Goal: Task Accomplishment & Management: Use online tool/utility

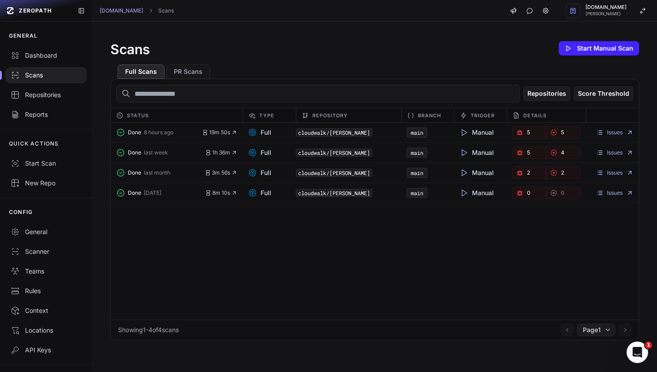
click at [518, 133] on icon "button" at bounding box center [519, 132] width 3 height 3
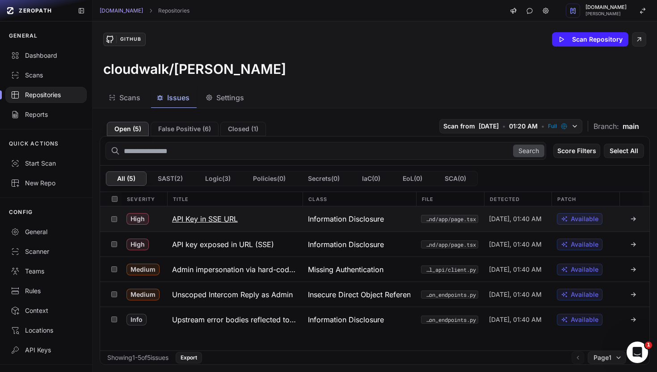
click at [195, 223] on h3 "API Key in SSE URL" at bounding box center [205, 218] width 66 height 11
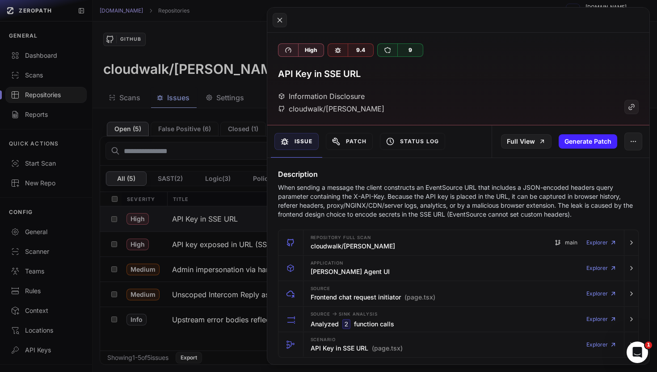
click at [212, 217] on button at bounding box center [328, 186] width 657 height 372
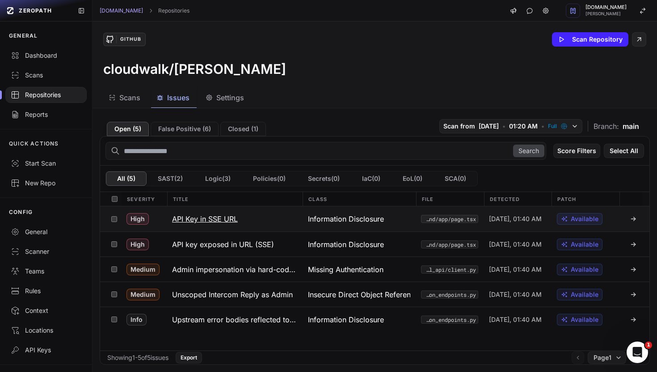
click at [212, 219] on h3 "API Key in SSE URL" at bounding box center [205, 218] width 66 height 11
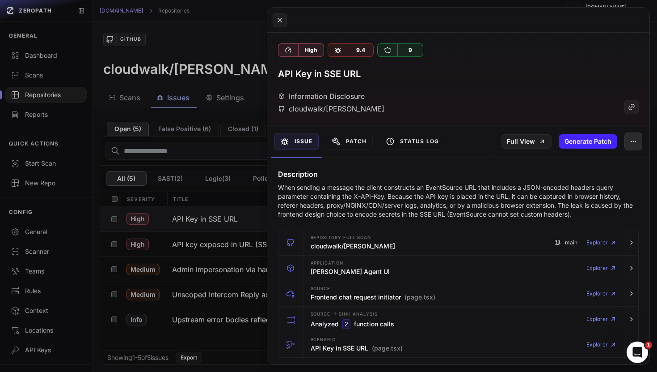
click at [639, 137] on button "button" at bounding box center [634, 141] width 18 height 18
click at [501, 172] on h4 "Description" at bounding box center [458, 174] width 361 height 11
click at [587, 140] on button "Generate Patch" at bounding box center [588, 141] width 59 height 14
click at [344, 147] on button "Patch" at bounding box center [349, 141] width 47 height 17
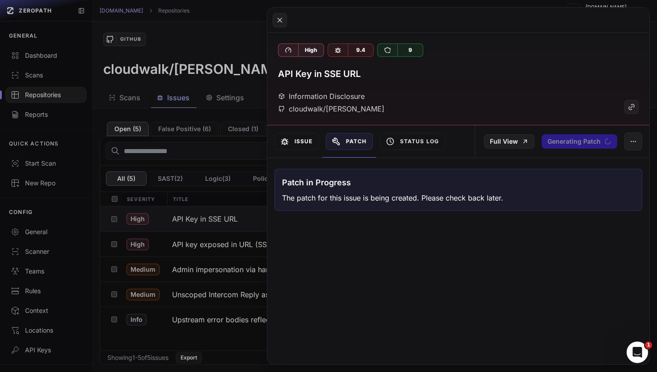
click at [298, 147] on button "Issue" at bounding box center [297, 141] width 44 height 17
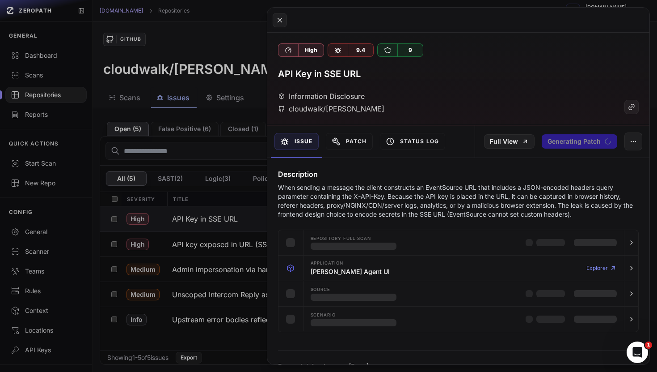
click at [162, 203] on button at bounding box center [328, 186] width 657 height 372
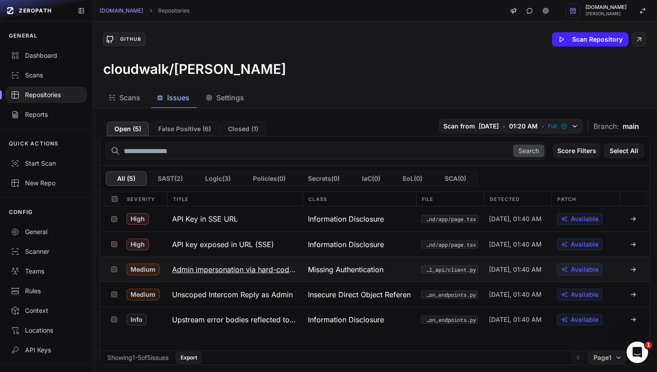
click at [231, 263] on button "Admin impersonation via hard-coded admin_id" at bounding box center [235, 269] width 136 height 25
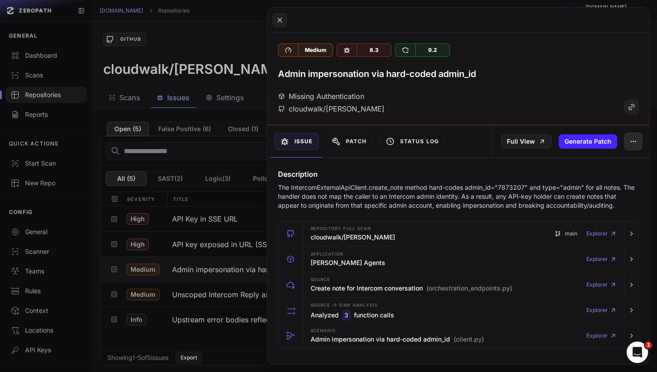
click at [631, 139] on icon "button" at bounding box center [633, 141] width 7 height 7
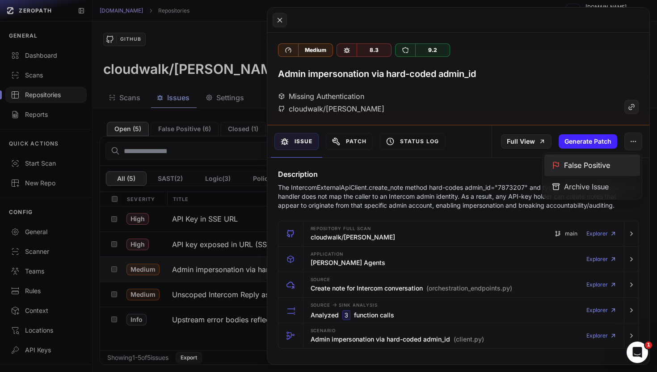
click at [613, 164] on div "False Positive" at bounding box center [593, 164] width 96 height 21
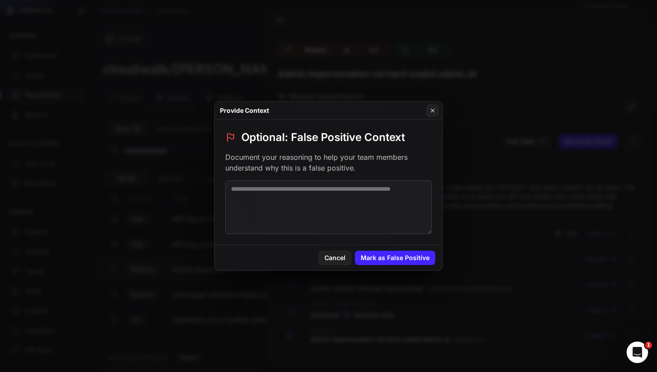
click at [311, 196] on textarea at bounding box center [328, 207] width 207 height 54
type textarea "**********"
click at [410, 255] on button "Mark as False Positive" at bounding box center [395, 257] width 80 height 14
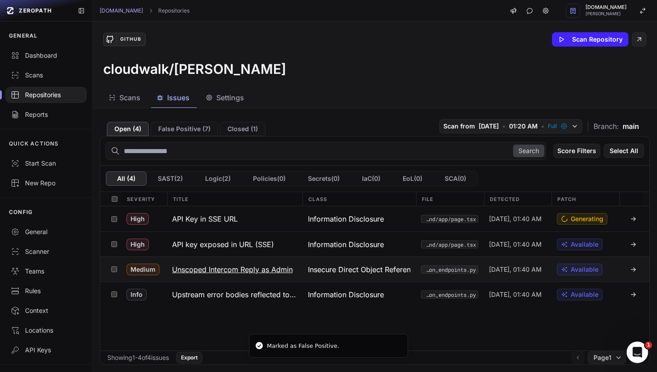
click at [236, 270] on h3 "Unscoped Intercom Reply as Admin" at bounding box center [232, 269] width 121 height 11
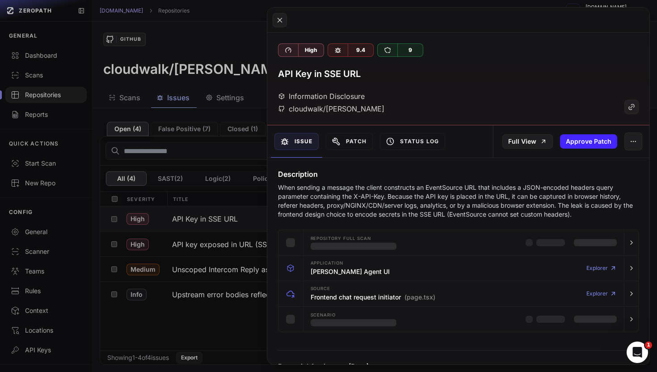
click at [231, 320] on button at bounding box center [328, 186] width 657 height 372
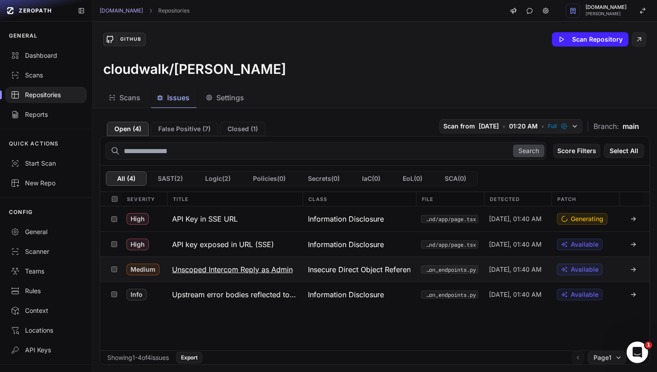
click at [237, 275] on button "Unscoped Intercom Reply as Admin" at bounding box center [235, 269] width 136 height 25
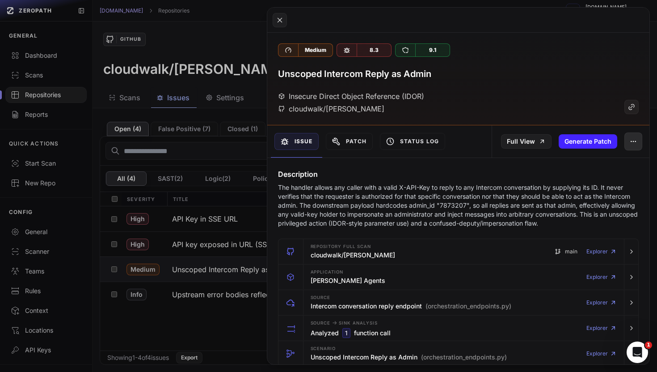
click at [637, 145] on button "button" at bounding box center [634, 141] width 18 height 18
click at [601, 187] on div "Archive Issue" at bounding box center [593, 186] width 96 height 21
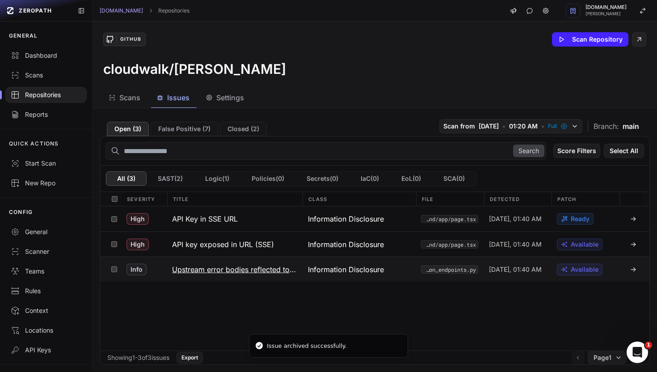
click at [192, 271] on h3 "Upstream error bodies reflected to clients" at bounding box center [234, 269] width 125 height 11
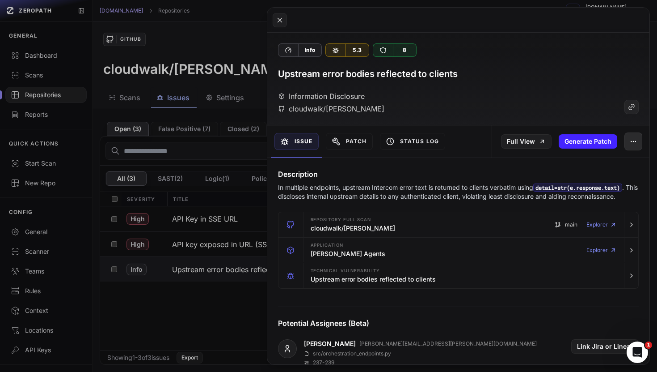
click at [630, 140] on icon "button" at bounding box center [633, 141] width 7 height 7
click at [538, 57] on div "Info 5.3 8 Upstream error bodies reflected to clients Information Disclosure cl…" at bounding box center [458, 79] width 383 height 93
click at [631, 144] on icon "button" at bounding box center [633, 141] width 7 height 7
click at [590, 102] on div "Information Disclosure cloudwalk/[PERSON_NAME]" at bounding box center [458, 102] width 361 height 23
click at [632, 112] on button at bounding box center [632, 107] width 14 height 14
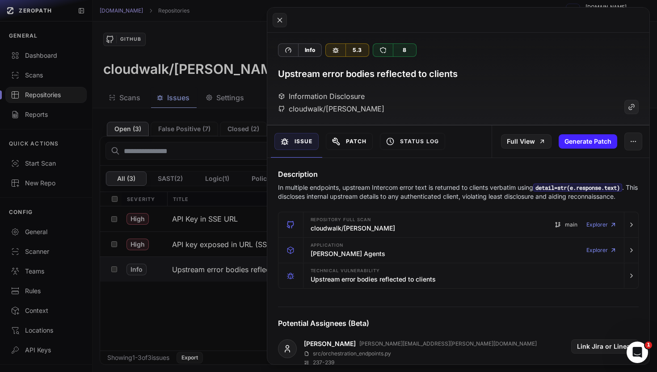
click at [339, 146] on button "Patch" at bounding box center [349, 141] width 47 height 17
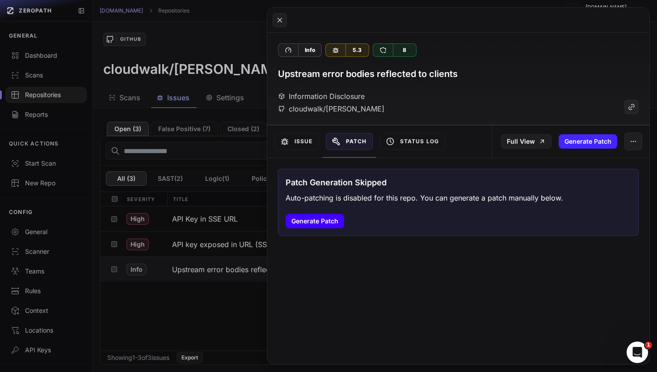
click at [312, 223] on button "Generate Patch" at bounding box center [315, 221] width 59 height 14
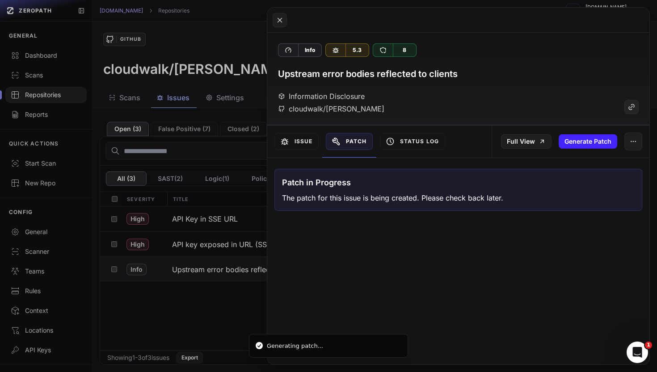
click at [225, 265] on button at bounding box center [328, 186] width 657 height 372
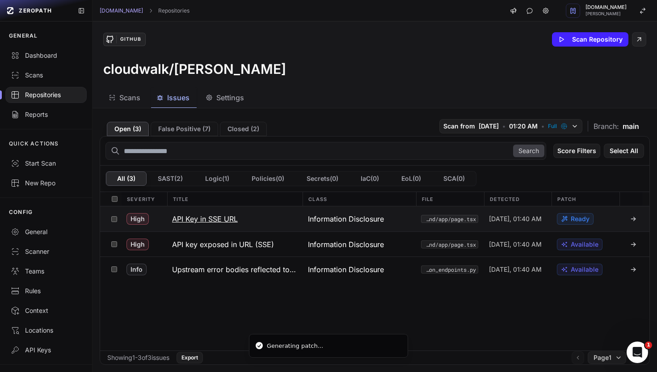
click at [571, 216] on span "Ready" at bounding box center [580, 218] width 19 height 9
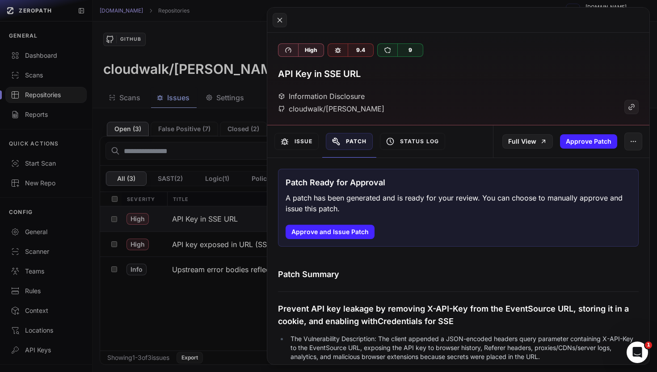
click at [234, 53] on button at bounding box center [328, 186] width 657 height 372
